Goal: Navigation & Orientation: Find specific page/section

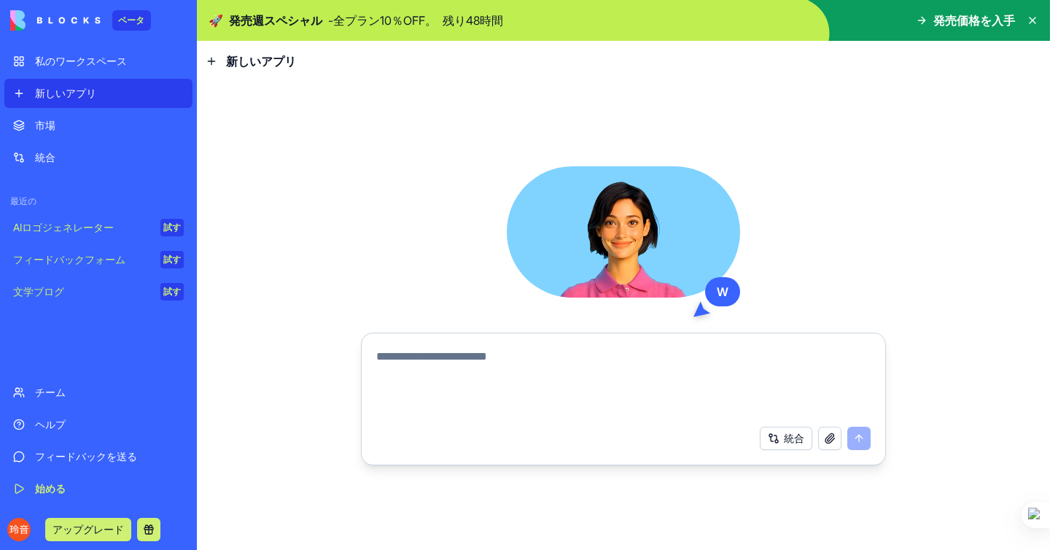
click at [66, 228] on font "AIロゴジェネレーター" at bounding box center [63, 227] width 101 height 12
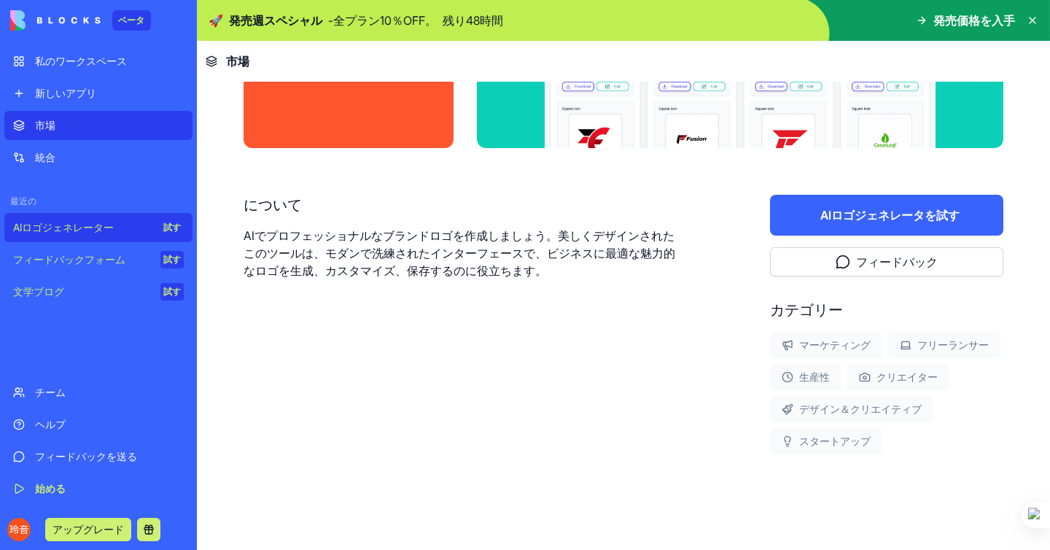
scroll to position [200, 0]
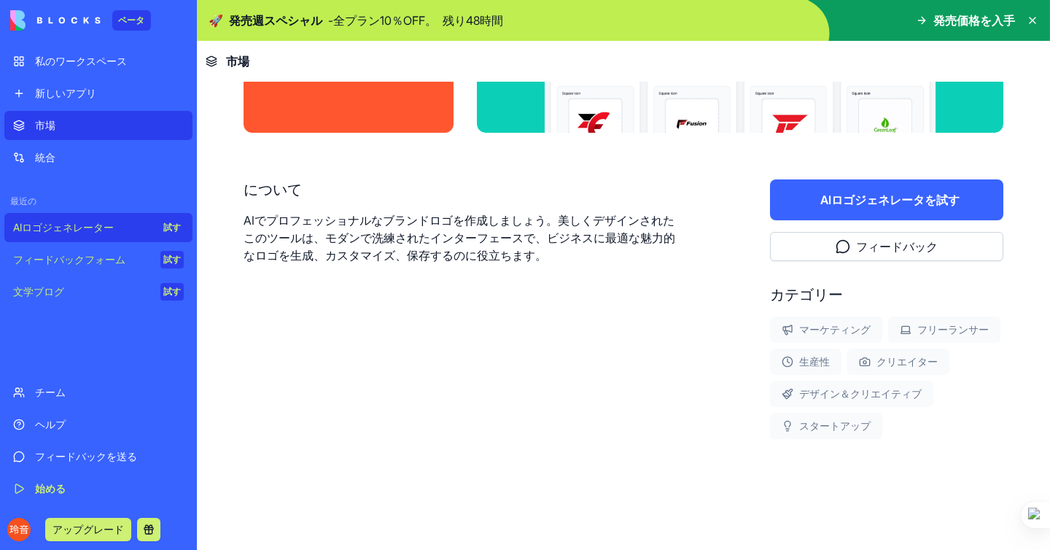
click at [111, 263] on font "フィードバックフォーム" at bounding box center [69, 259] width 112 height 12
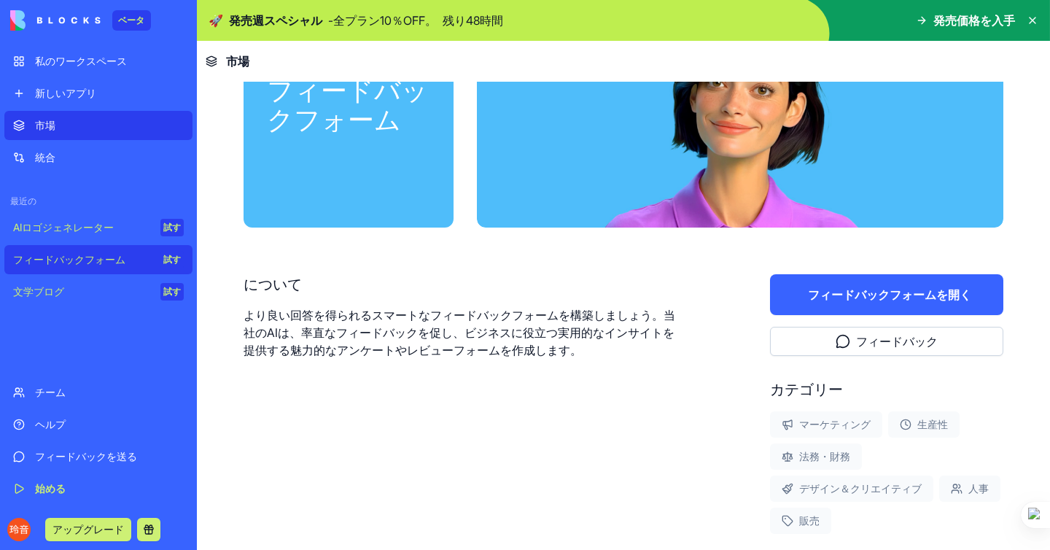
scroll to position [106, 0]
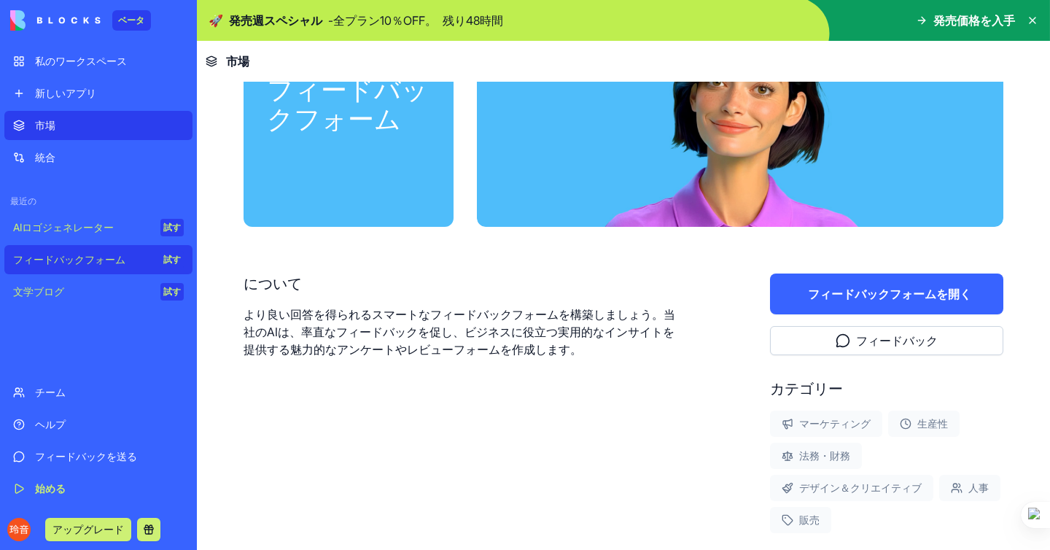
click at [53, 289] on font "文学ブログ" at bounding box center [38, 291] width 51 height 12
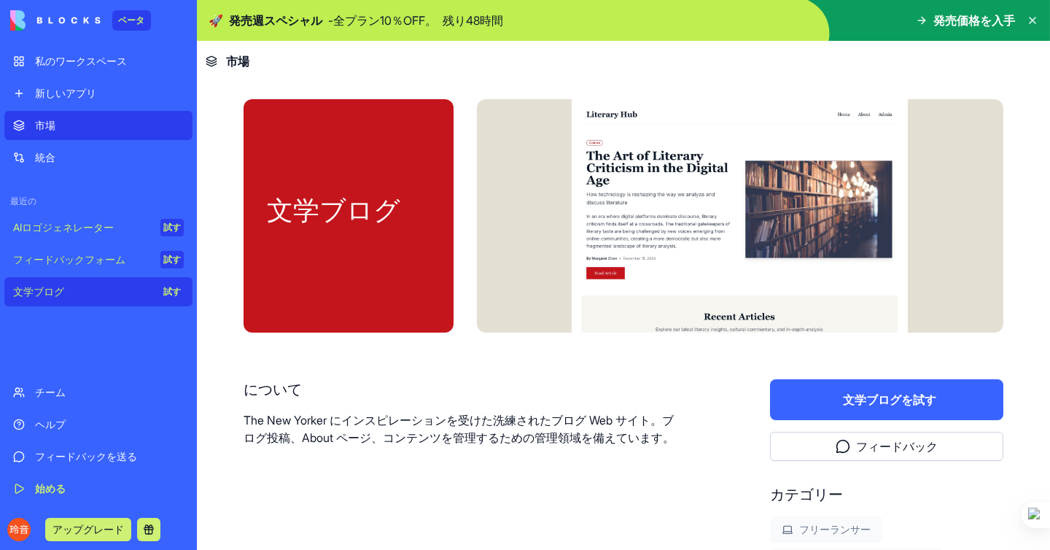
click at [97, 20] on img at bounding box center [55, 20] width 90 height 20
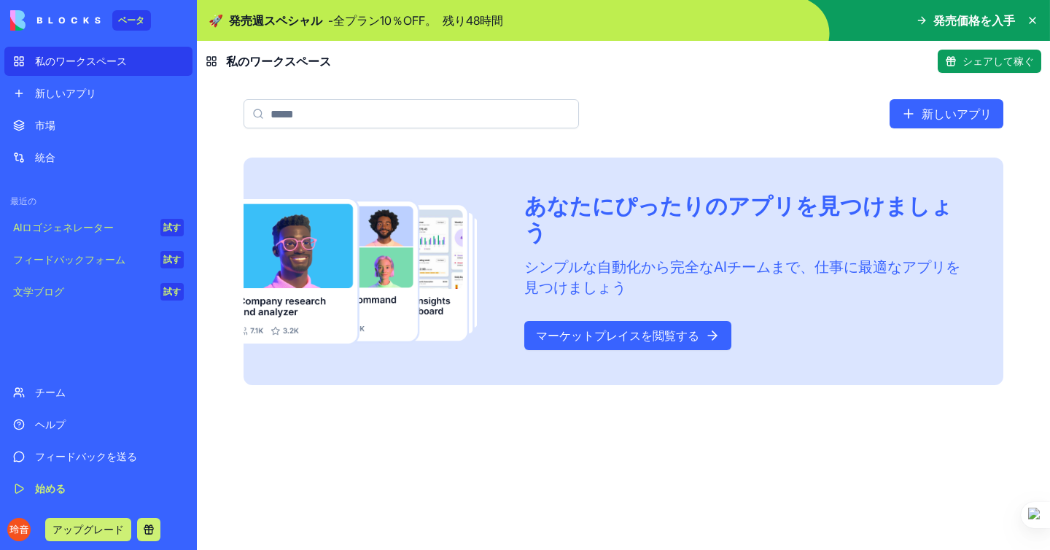
click at [655, 328] on font "マーケットプレイスを閲覧する" at bounding box center [617, 335] width 163 height 15
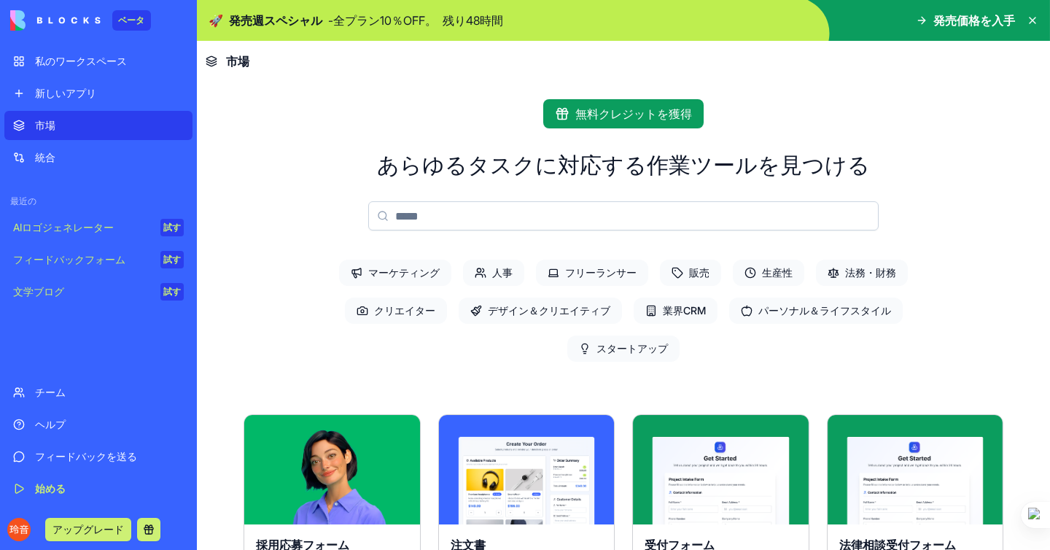
click at [780, 277] on font "生産性" at bounding box center [777, 272] width 31 height 12
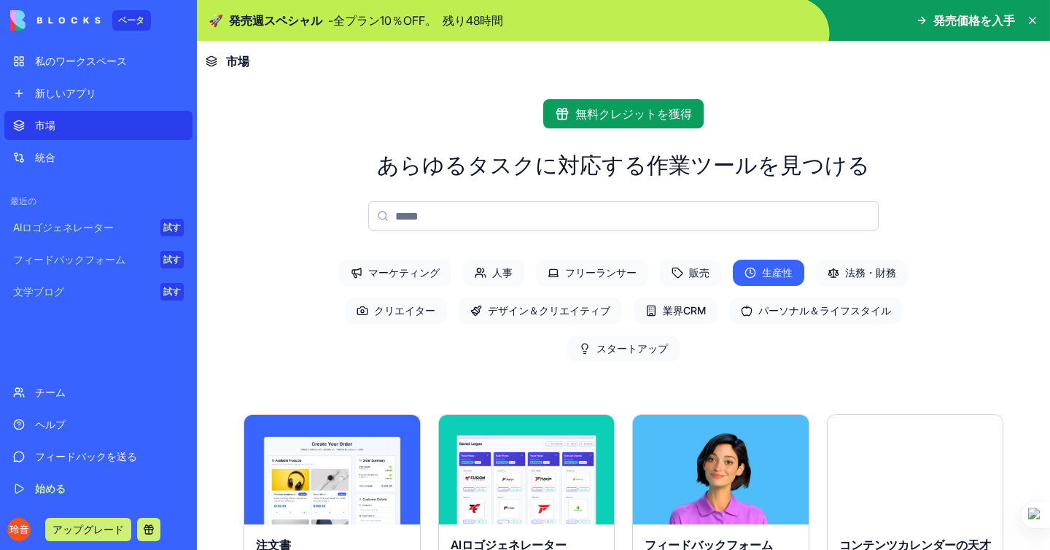
click at [806, 309] on font "パーソナル＆ライフスタイル" at bounding box center [824, 310] width 133 height 12
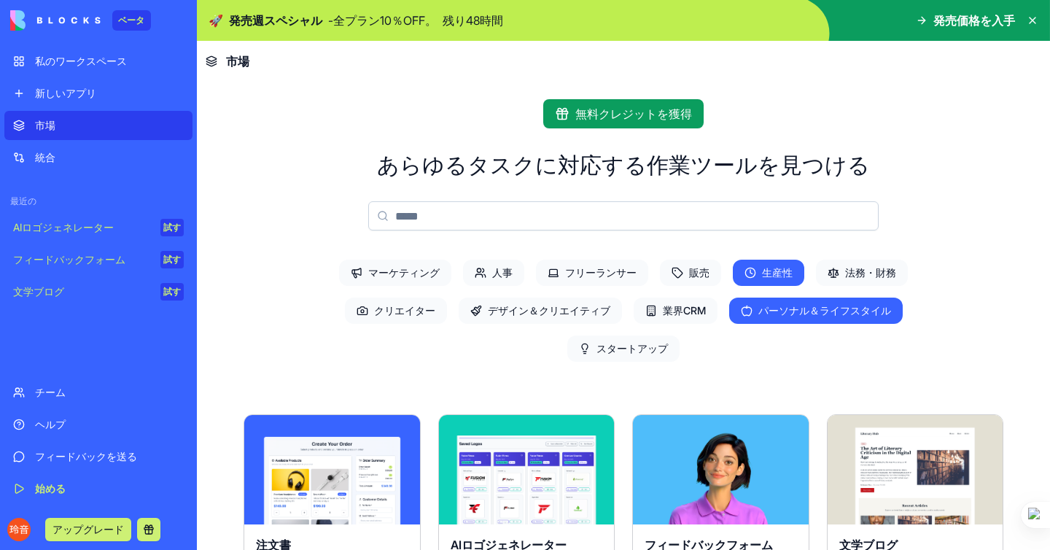
click at [97, 519] on button "アップグレード" at bounding box center [88, 529] width 86 height 23
